Goal: Find specific page/section: Find specific page/section

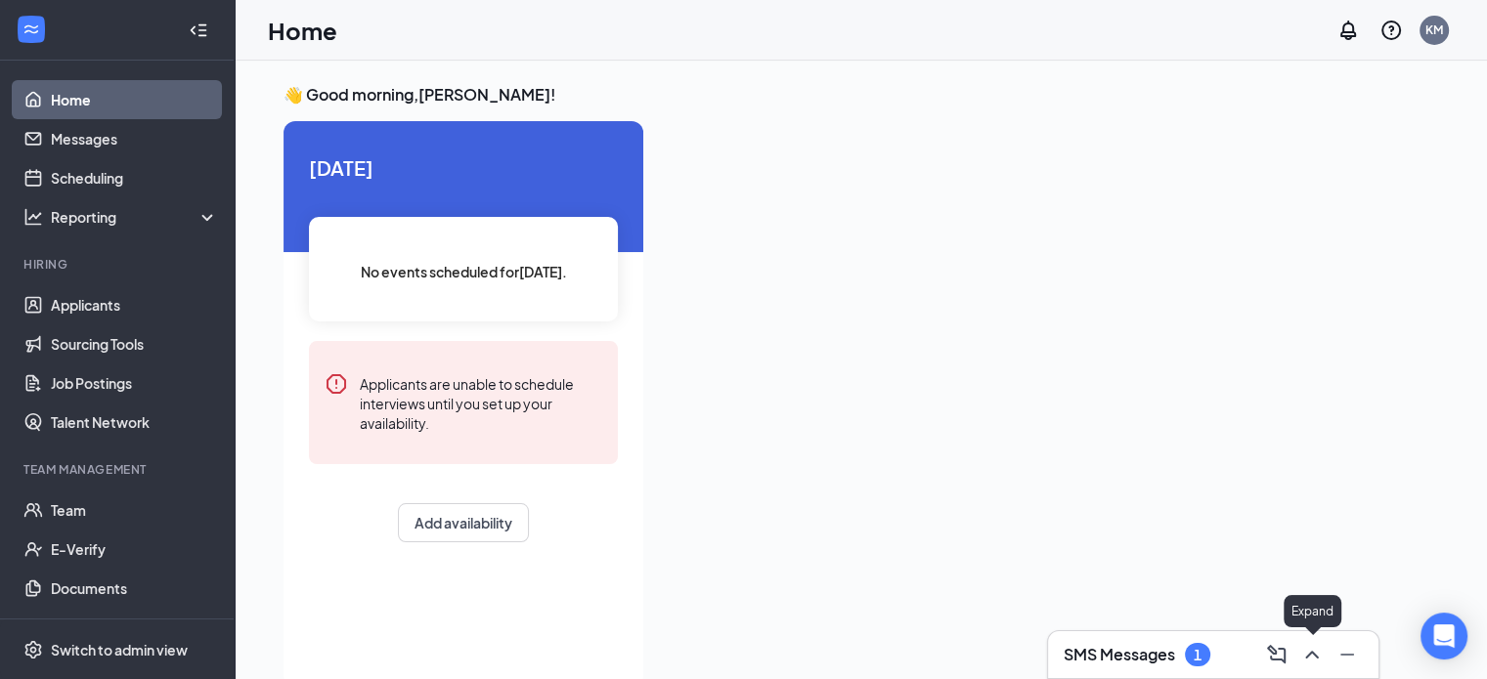
click at [1310, 653] on icon "ChevronUp" at bounding box center [1311, 655] width 13 height 8
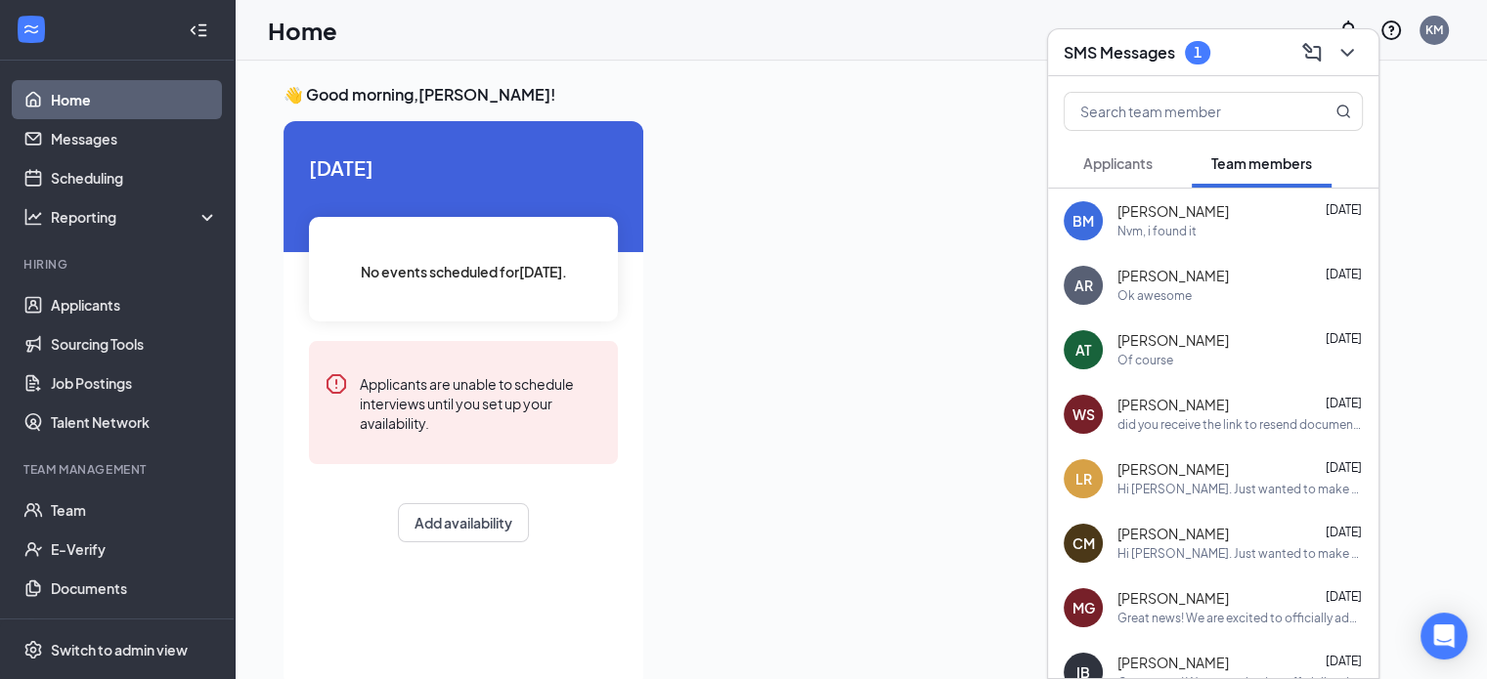
click at [1130, 159] on span "Applicants" at bounding box center [1117, 163] width 69 height 18
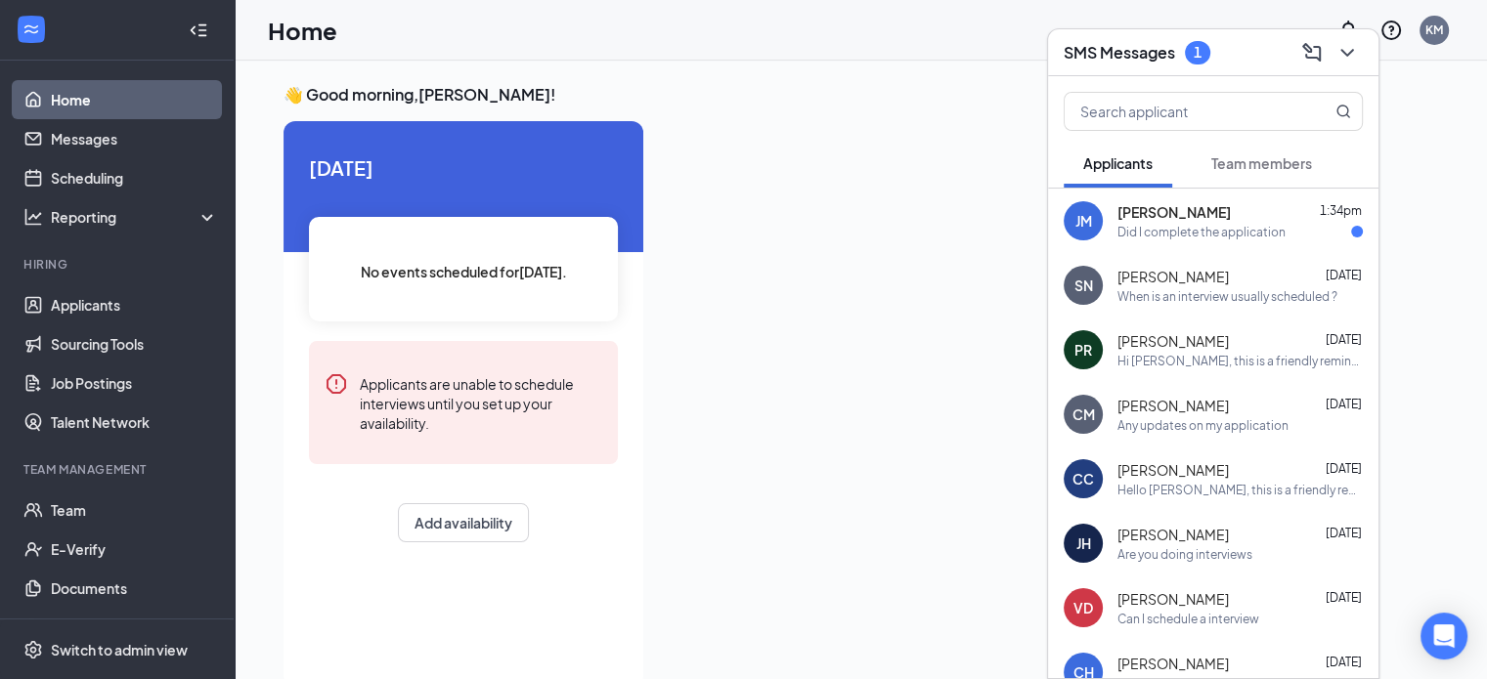
click at [1152, 206] on span "[PERSON_NAME]" at bounding box center [1173, 212] width 113 height 20
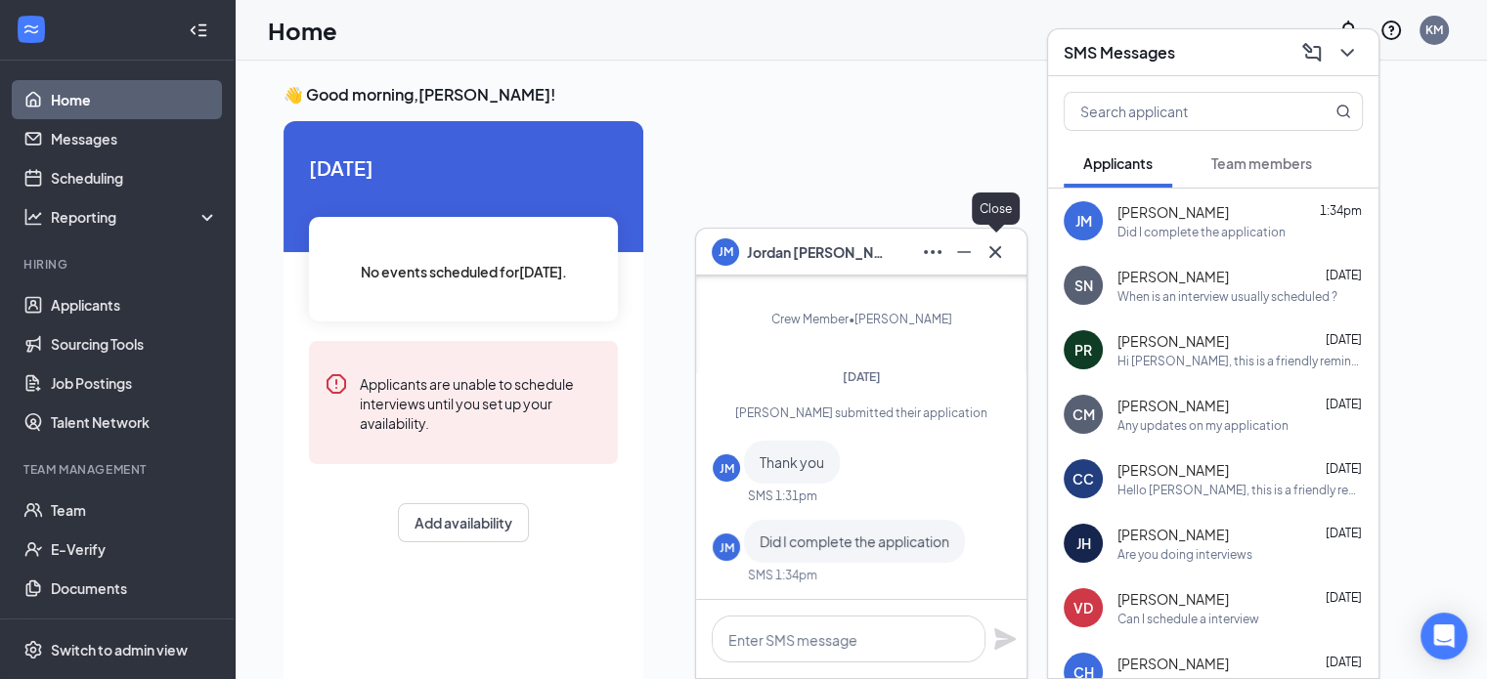
click at [997, 248] on icon "Cross" at bounding box center [994, 251] width 23 height 23
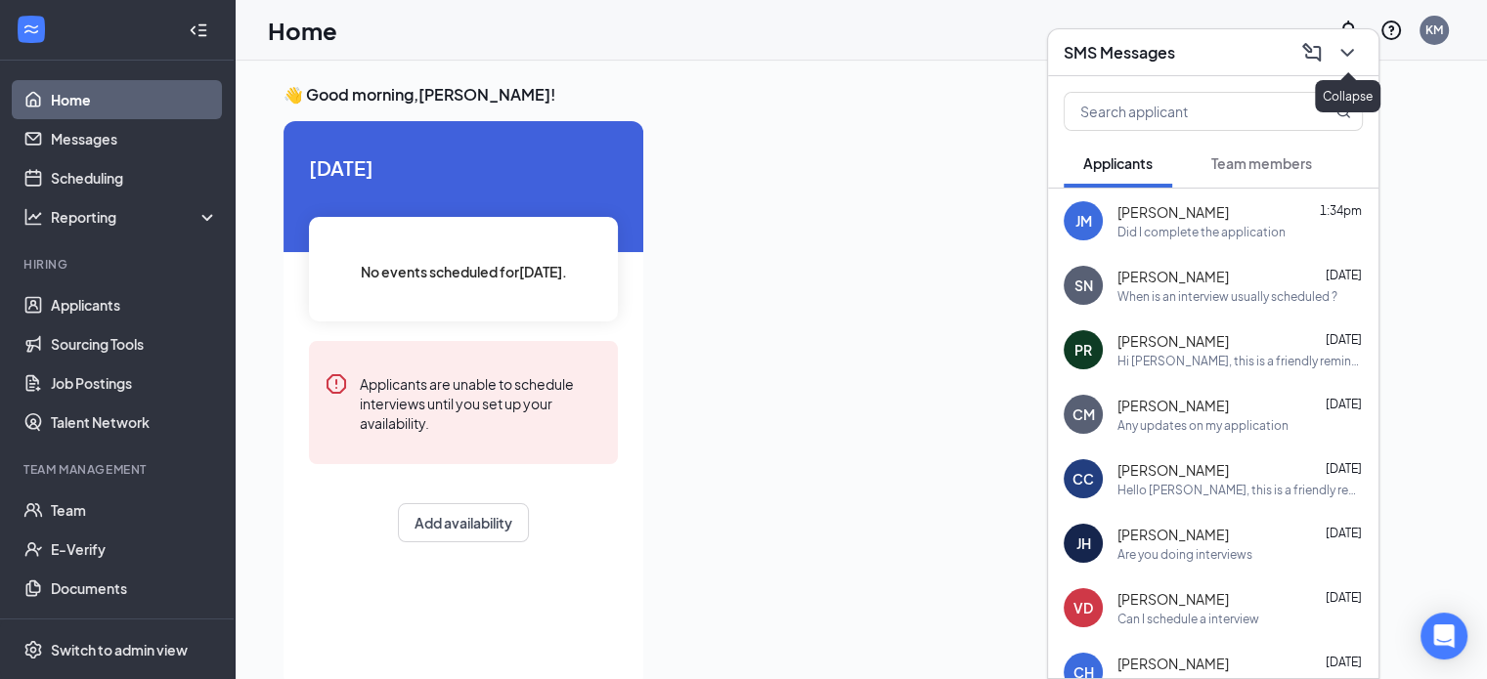
click at [1343, 51] on icon "ChevronDown" at bounding box center [1346, 53] width 13 height 8
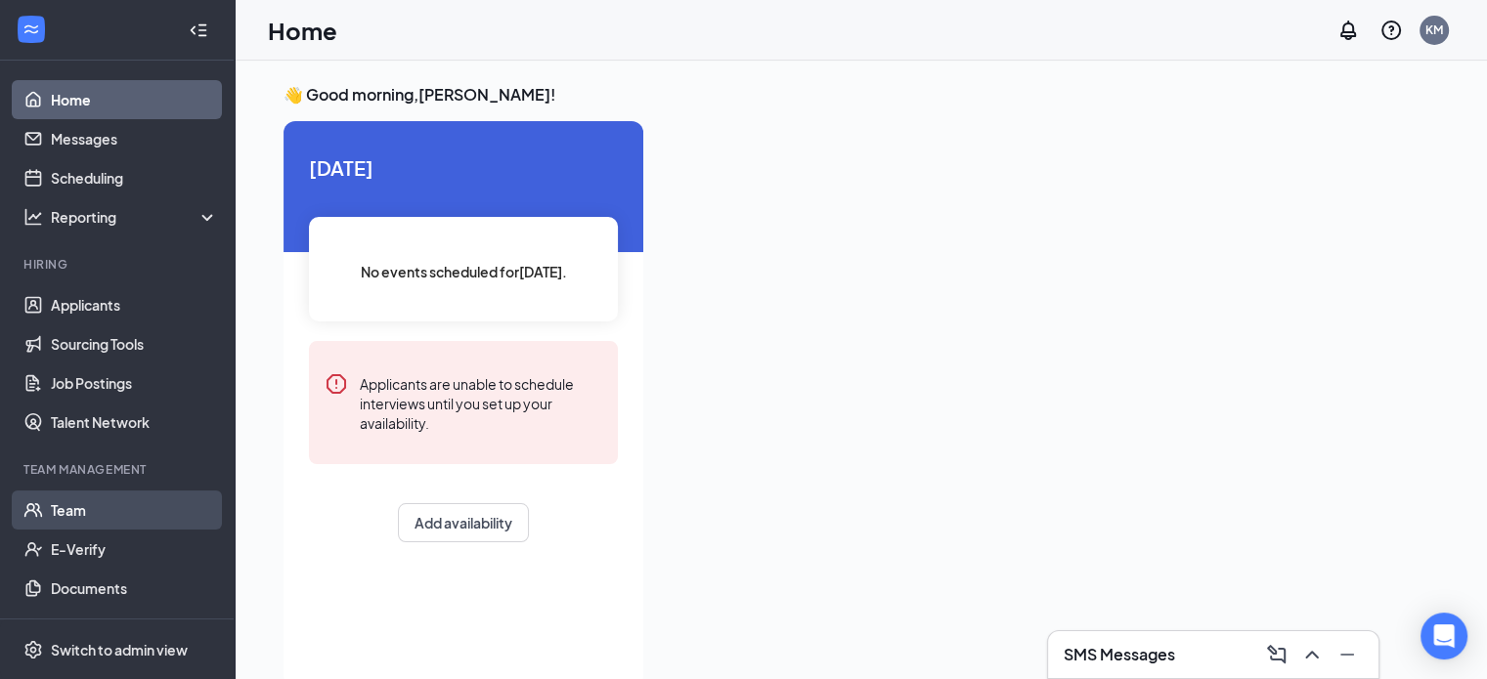
click at [63, 498] on link "Team" at bounding box center [134, 510] width 167 height 39
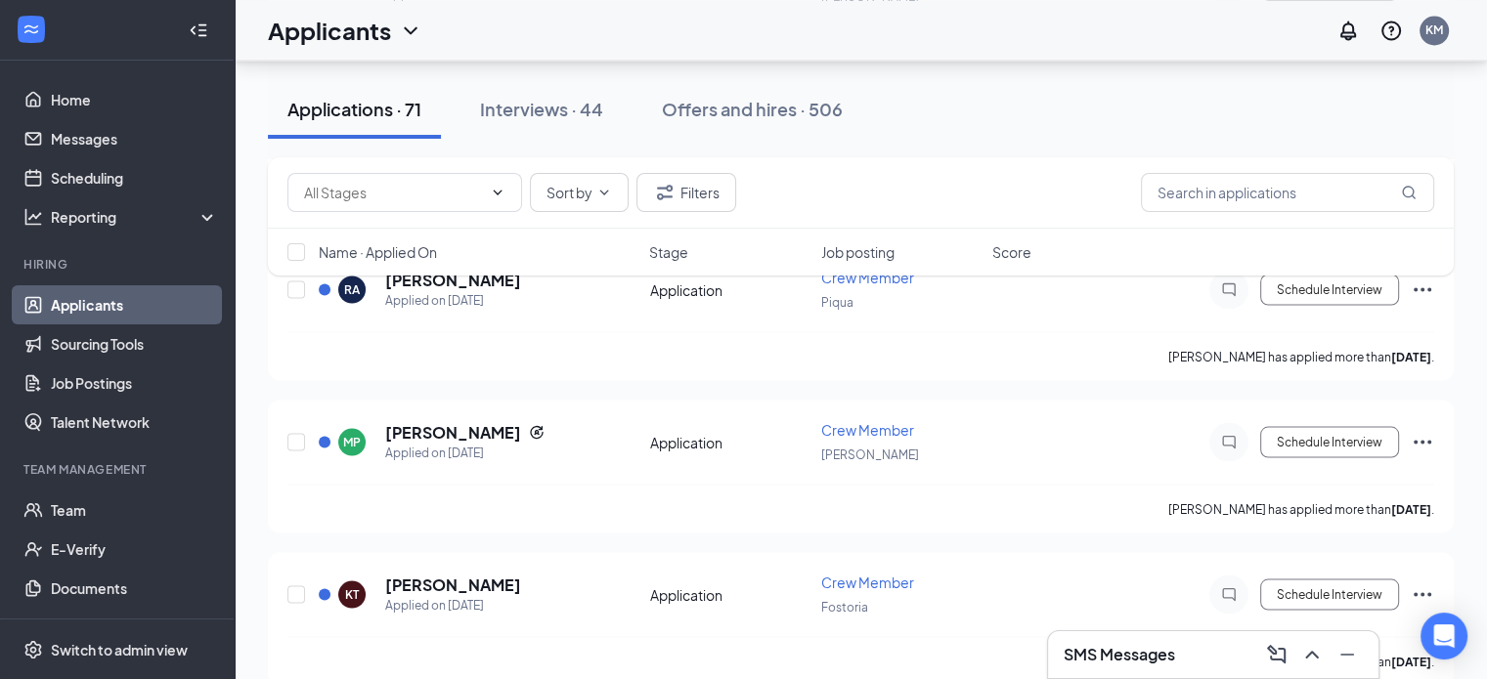
scroll to position [3616, 0]
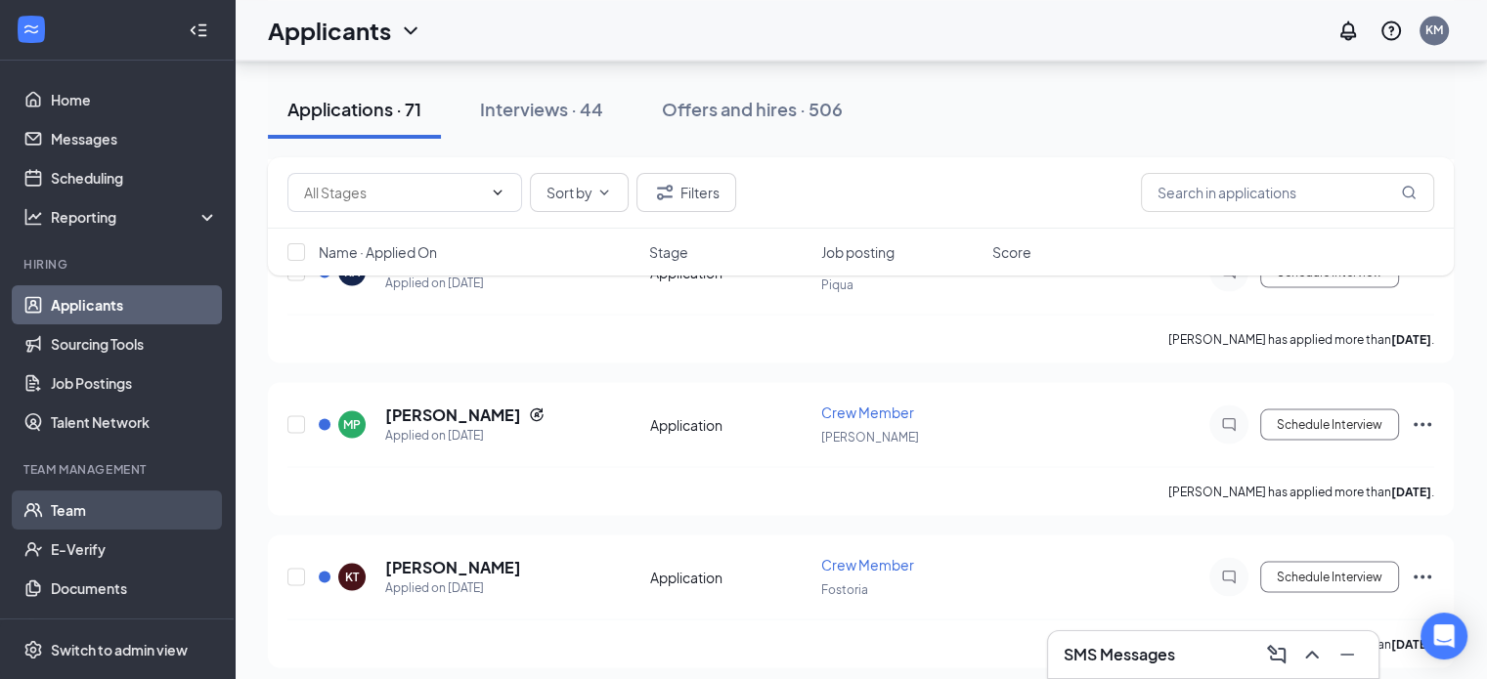
click at [53, 503] on link "Team" at bounding box center [134, 510] width 167 height 39
